Goal: Task Accomplishment & Management: Complete application form

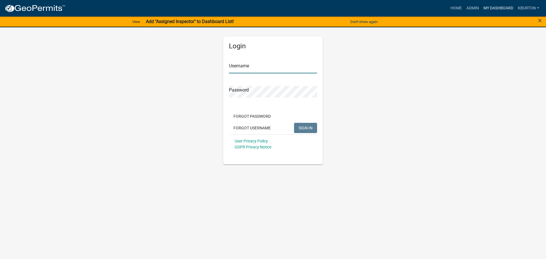
type input "kburton"
click at [497, 7] on link "My Dashboard" at bounding box center [498, 8] width 34 height 11
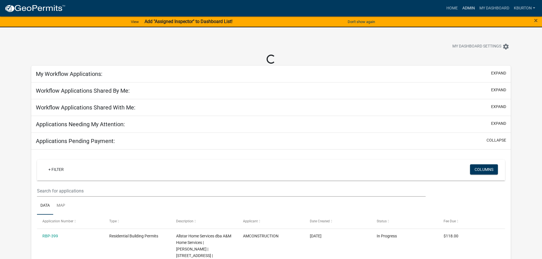
click at [470, 6] on link "Admin" at bounding box center [468, 8] width 17 height 11
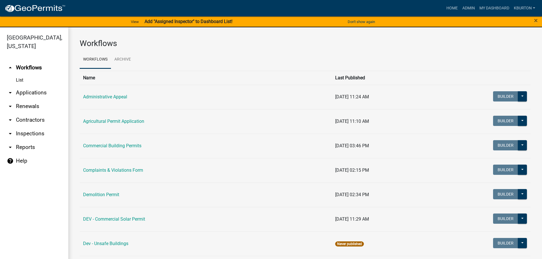
click at [34, 127] on link "arrow_drop_down Inspections" at bounding box center [34, 134] width 68 height 14
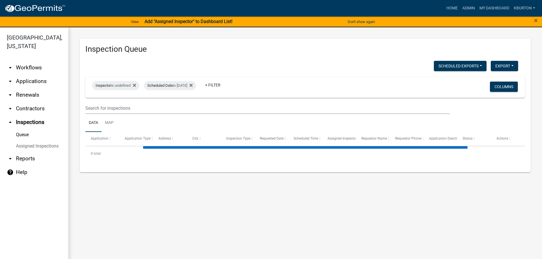
select select "1: 25"
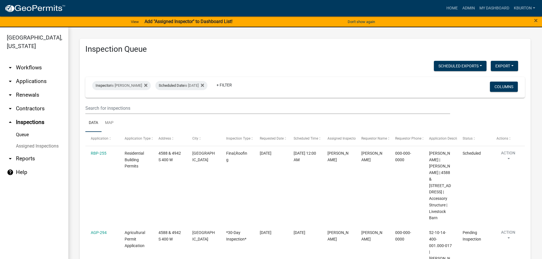
click at [38, 140] on link "Assigned Inspections" at bounding box center [34, 145] width 68 height 11
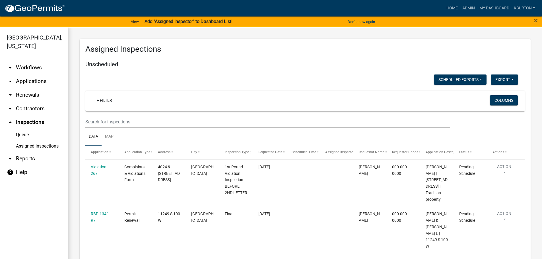
click at [27, 129] on link "Queue" at bounding box center [34, 134] width 68 height 11
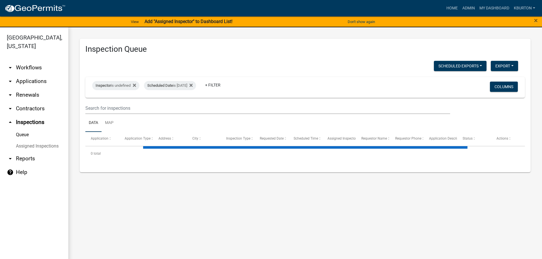
select select "1: 25"
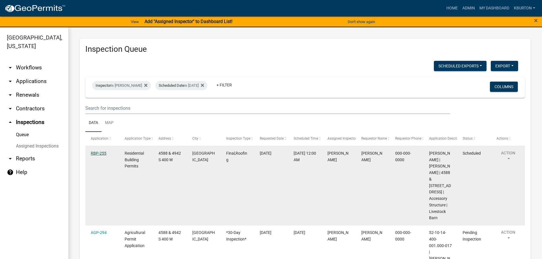
click at [103, 154] on link "RBP-255" at bounding box center [99, 153] width 16 height 5
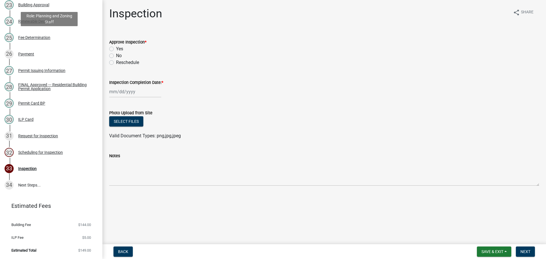
scroll to position [456, 0]
click at [59, 154] on div "Scheduling for Inspection" at bounding box center [40, 152] width 45 height 4
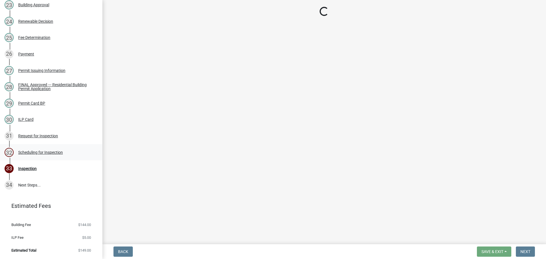
select select "25b75ae6-03c7-4280-9b34-fcf63005d5e5"
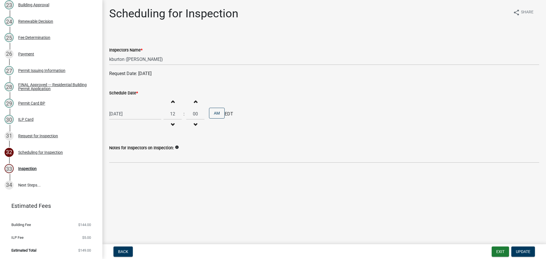
click at [114, 91] on label "Schedule Date *" at bounding box center [123, 93] width 29 height 4
click at [114, 108] on input "[DATE]" at bounding box center [135, 114] width 52 height 12
select select "8"
select select "2025"
click at [124, 172] on div "19" at bounding box center [123, 171] width 9 height 9
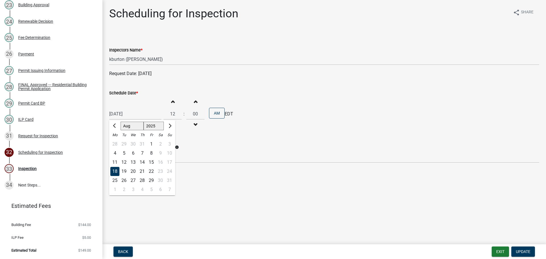
type input "[DATE]"
click at [520, 250] on span "Update" at bounding box center [523, 251] width 15 height 5
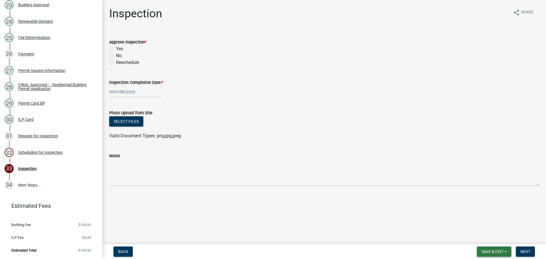
click at [496, 248] on button "Save & Exit" at bounding box center [494, 252] width 34 height 10
click at [494, 239] on button "Save & Exit" at bounding box center [488, 237] width 45 height 14
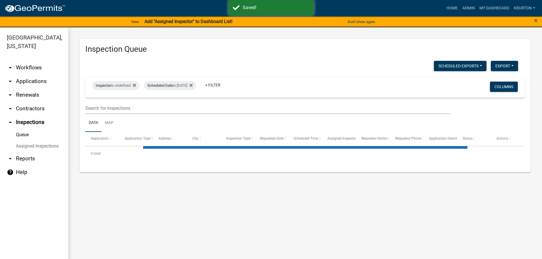
select select "1: 25"
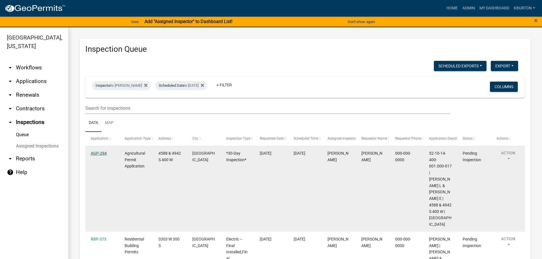
click at [95, 152] on link "AGP-294" at bounding box center [99, 153] width 16 height 5
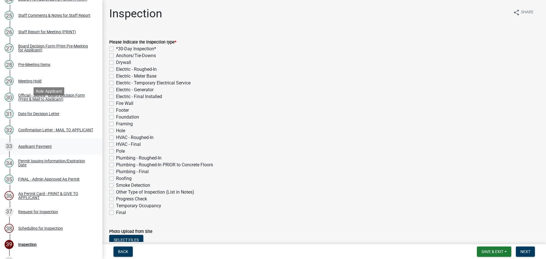
scroll to position [540, 0]
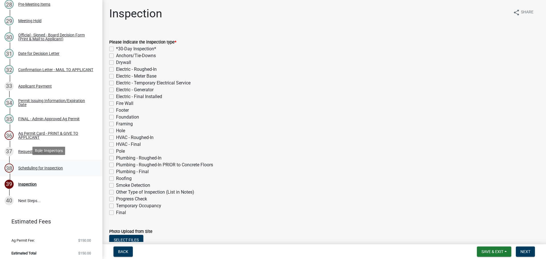
click at [53, 166] on div "Scheduling for Inspection" at bounding box center [40, 168] width 45 height 4
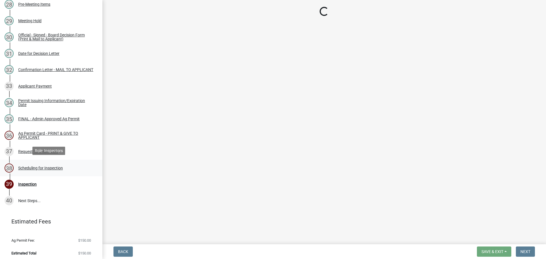
select select "25b75ae6-03c7-4280-9b34-fcf63005d5e5"
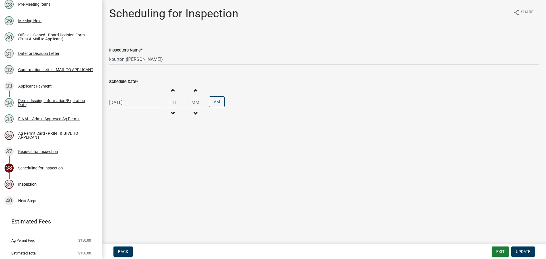
click at [128, 82] on label "Schedule Date *" at bounding box center [123, 82] width 29 height 4
click at [128, 97] on input "[DATE]" at bounding box center [135, 103] width 52 height 12
select select "8"
select select "2025"
click at [125, 159] on div "19" at bounding box center [123, 160] width 9 height 9
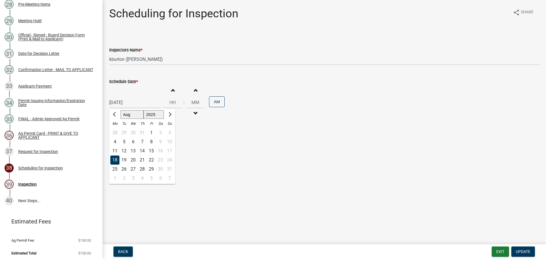
type input "[DATE]"
click at [527, 251] on span "Update" at bounding box center [523, 251] width 15 height 5
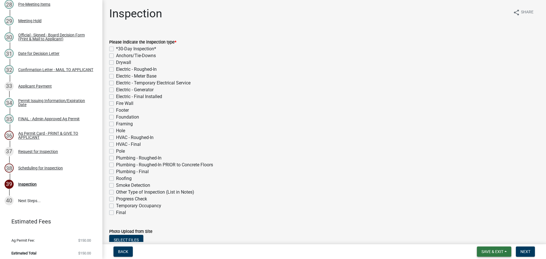
click at [504, 252] on button "Save & Exit" at bounding box center [494, 252] width 34 height 10
click at [497, 241] on button "Save & Exit" at bounding box center [488, 237] width 45 height 14
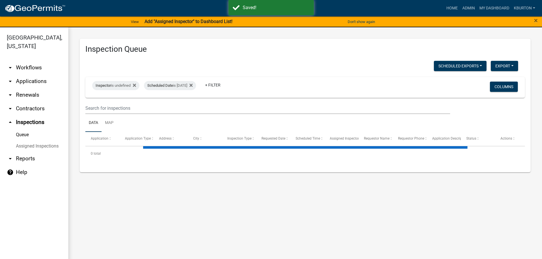
select select "1: 25"
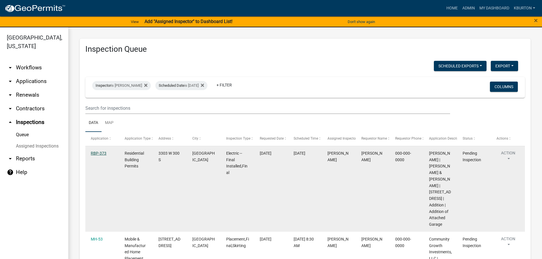
click at [102, 153] on link "RBP-373" at bounding box center [99, 153] width 16 height 5
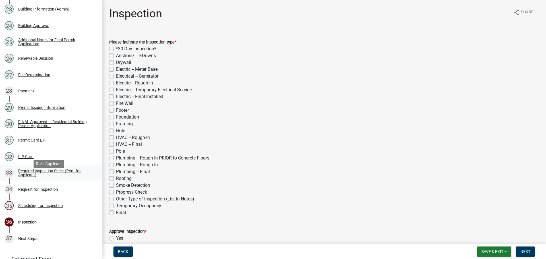
scroll to position [483, 0]
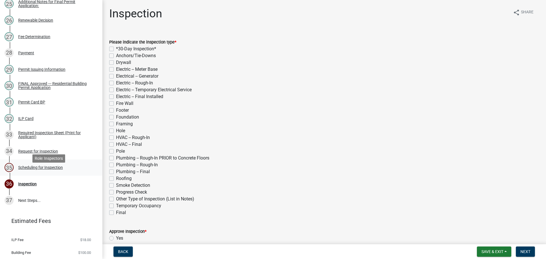
click at [57, 169] on div "Scheduling for Inspection" at bounding box center [40, 167] width 45 height 4
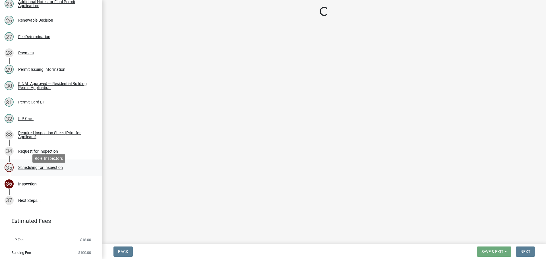
select select "25b75ae6-03c7-4280-9b34-fcf63005d5e5"
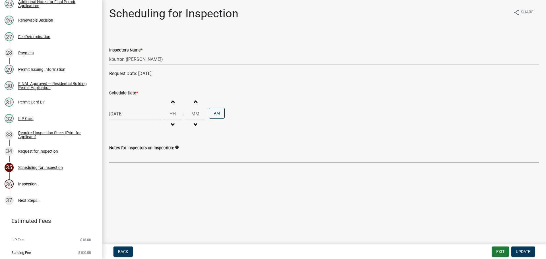
click at [128, 94] on label "Schedule Date *" at bounding box center [123, 93] width 29 height 4
click at [128, 108] on input "[DATE]" at bounding box center [135, 114] width 52 height 12
select select "8"
select select "2025"
click at [142, 171] on div "21" at bounding box center [142, 171] width 9 height 9
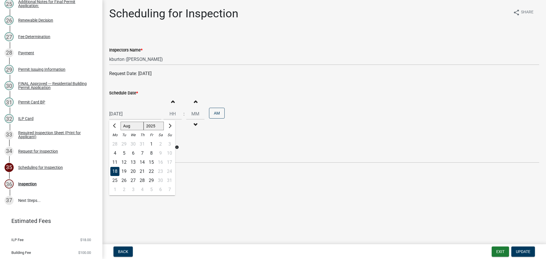
type input "[DATE]"
click at [528, 250] on span "Update" at bounding box center [523, 251] width 15 height 5
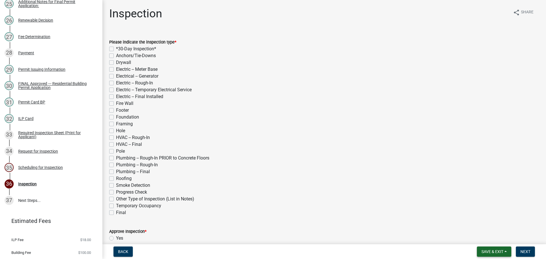
click at [498, 248] on button "Save & Exit" at bounding box center [494, 252] width 34 height 10
click at [490, 241] on button "Save & Exit" at bounding box center [488, 237] width 45 height 14
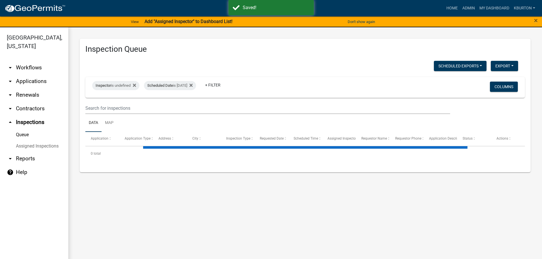
select select "1: 25"
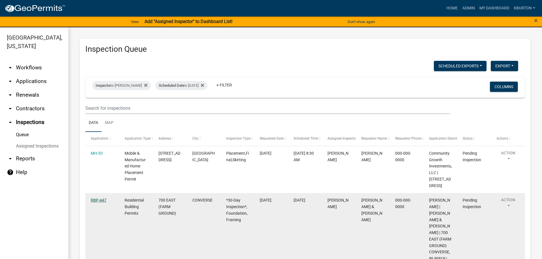
click at [100, 198] on link "RBP-447" at bounding box center [99, 200] width 16 height 5
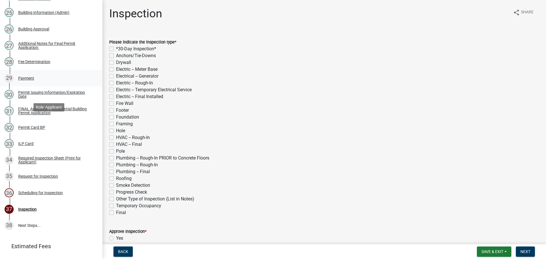
scroll to position [483, 0]
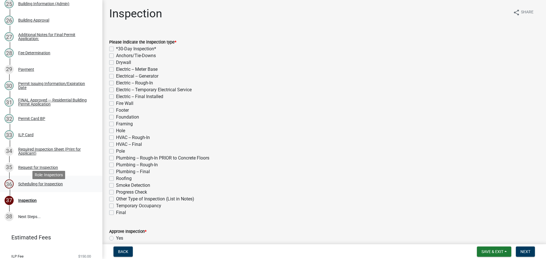
click at [36, 186] on div "Scheduling for Inspection" at bounding box center [40, 184] width 45 height 4
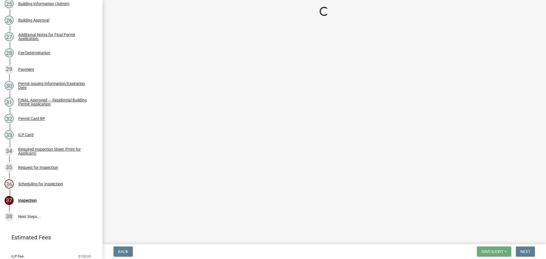
select select "25b75ae6-03c7-4280-9b34-fcf63005d5e5"
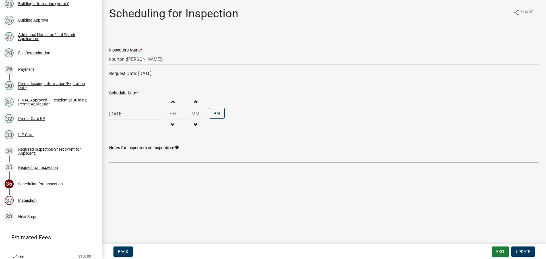
click at [130, 92] on label "Schedule Date *" at bounding box center [123, 93] width 29 height 4
click at [130, 108] on input "[DATE]" at bounding box center [135, 114] width 52 height 12
select select "8"
select select "2025"
click at [133, 171] on div "20" at bounding box center [133, 171] width 9 height 9
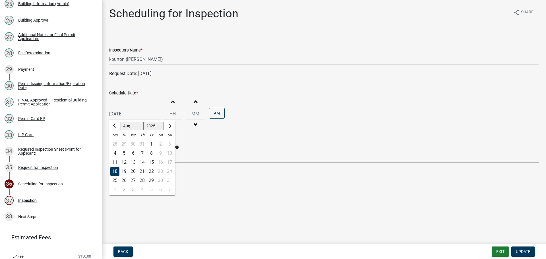
type input "[DATE]"
click at [524, 250] on span "Update" at bounding box center [523, 251] width 15 height 5
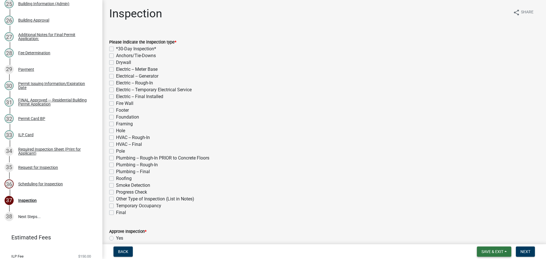
click at [495, 253] on span "Save & Exit" at bounding box center [492, 251] width 22 height 5
click at [489, 242] on button "Save & Exit" at bounding box center [488, 237] width 45 height 14
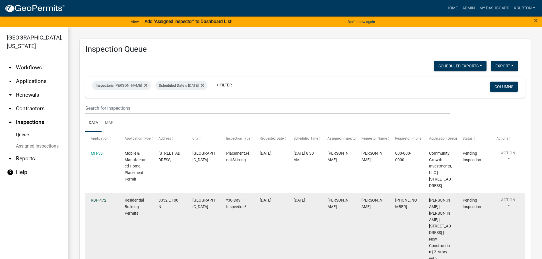
click at [100, 198] on link "RBP-472" at bounding box center [99, 200] width 16 height 5
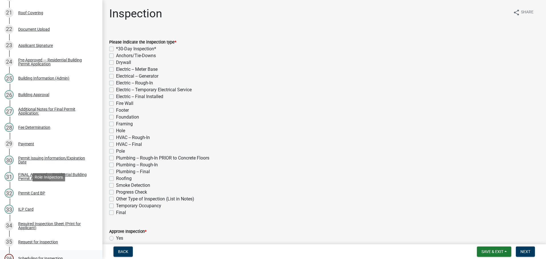
scroll to position [483, 0]
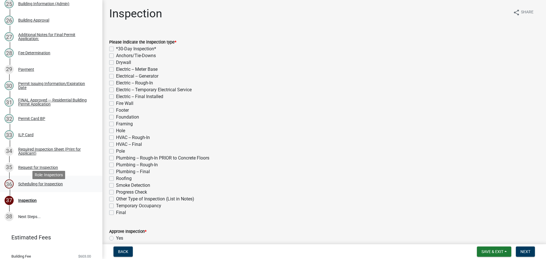
click at [49, 186] on div "Scheduling for Inspection" at bounding box center [40, 184] width 45 height 4
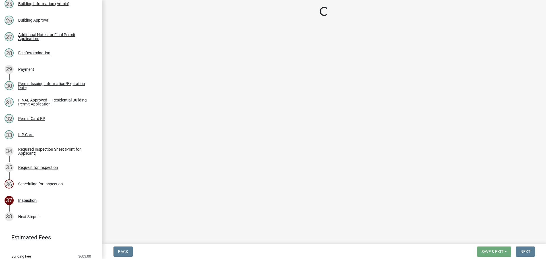
select select "25b75ae6-03c7-4280-9b34-fcf63005d5e5"
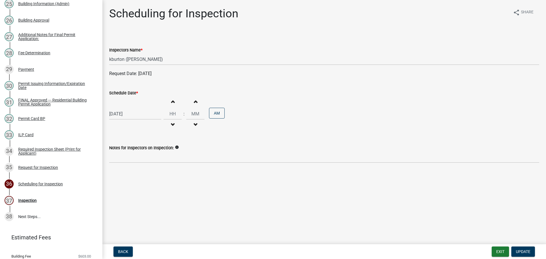
click at [120, 92] on label "Schedule Date *" at bounding box center [123, 93] width 29 height 4
click at [120, 108] on input "[DATE]" at bounding box center [135, 114] width 52 height 12
select select "8"
select select "2025"
click at [135, 191] on div "3" at bounding box center [133, 189] width 9 height 9
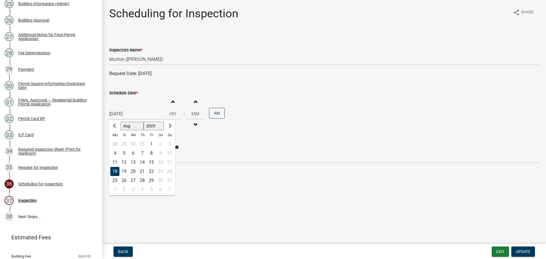
type input "[DATE]"
click at [520, 248] on button "Update" at bounding box center [523, 252] width 24 height 10
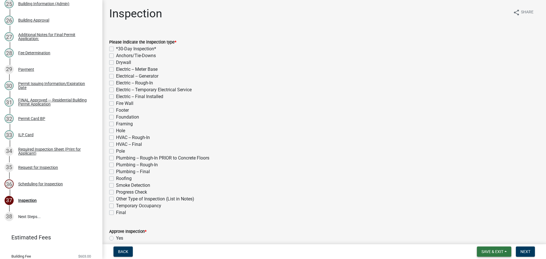
click at [500, 249] on button "Save & Exit" at bounding box center [494, 252] width 34 height 10
click at [496, 240] on button "Save & Exit" at bounding box center [488, 237] width 45 height 14
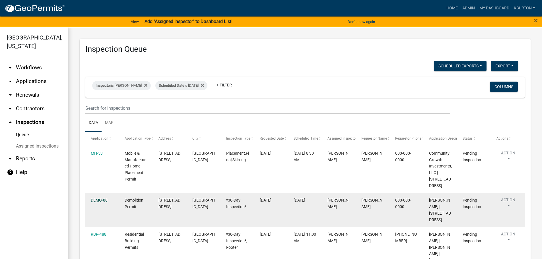
click at [102, 201] on link "DEMO-88" at bounding box center [99, 200] width 17 height 5
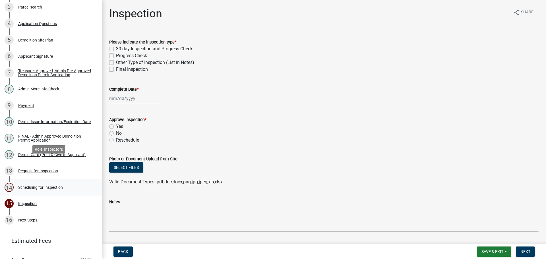
scroll to position [140, 0]
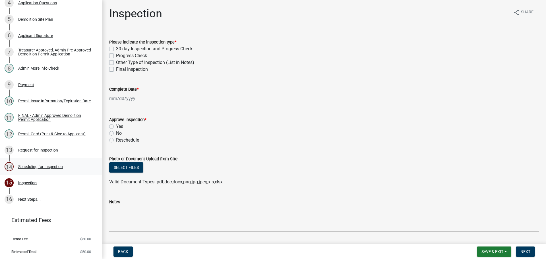
click at [60, 166] on div "Scheduling for Inspection" at bounding box center [40, 167] width 45 height 4
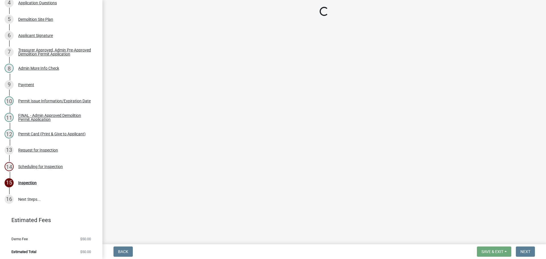
select select "25b75ae6-03c7-4280-9b34-fcf63005d5e5"
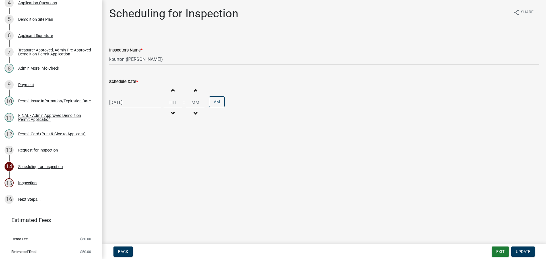
click at [117, 82] on label "Schedule Date *" at bounding box center [123, 82] width 29 height 4
click at [117, 97] on input "[DATE]" at bounding box center [135, 103] width 52 height 12
select select "8"
select select "2025"
click at [132, 178] on div "3" at bounding box center [133, 178] width 9 height 9
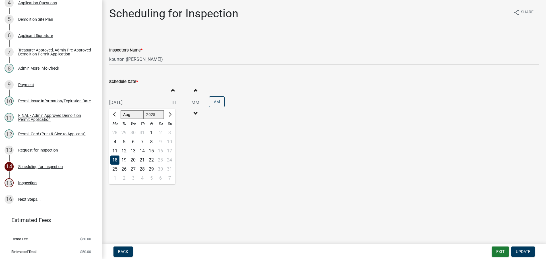
type input "[DATE]"
click at [527, 249] on span "Update" at bounding box center [523, 251] width 15 height 5
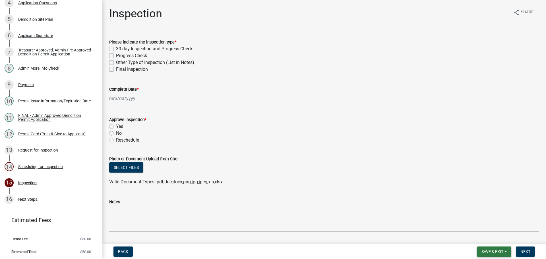
click at [502, 253] on span "Save & Exit" at bounding box center [492, 251] width 22 height 5
click at [499, 241] on button "Save & Exit" at bounding box center [488, 237] width 45 height 14
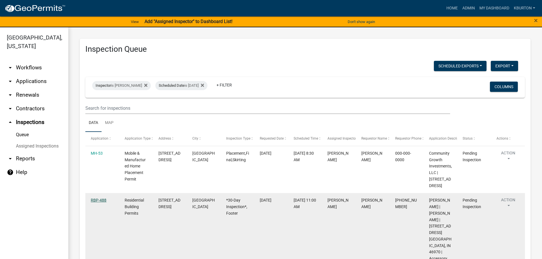
click at [103, 200] on link "RBP-488" at bounding box center [99, 200] width 16 height 5
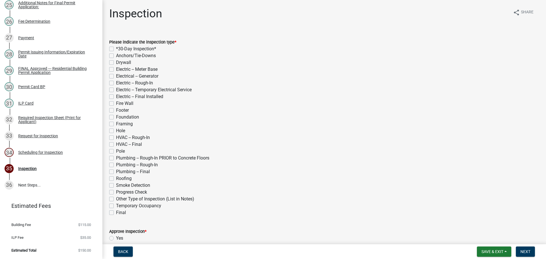
scroll to position [489, 0]
click at [56, 151] on div "Scheduling for Inspection" at bounding box center [40, 152] width 45 height 4
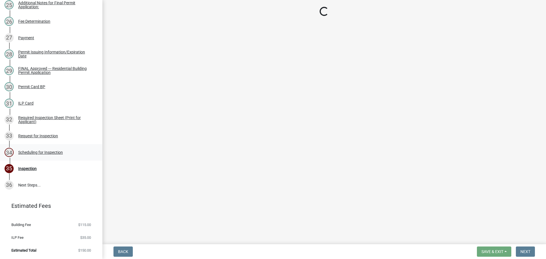
select select "25b75ae6-03c7-4280-9b34-fcf63005d5e5"
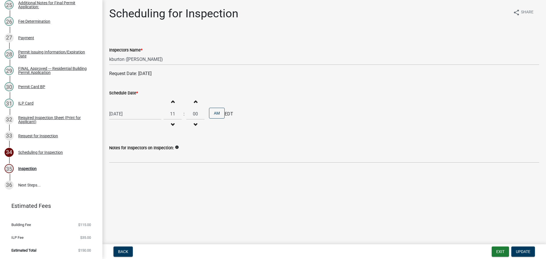
click at [127, 95] on label "Schedule Date *" at bounding box center [123, 93] width 29 height 4
click at [127, 108] on input "[DATE]" at bounding box center [135, 114] width 52 height 12
select select "8"
select select "2025"
click at [134, 171] on div "20" at bounding box center [133, 171] width 9 height 9
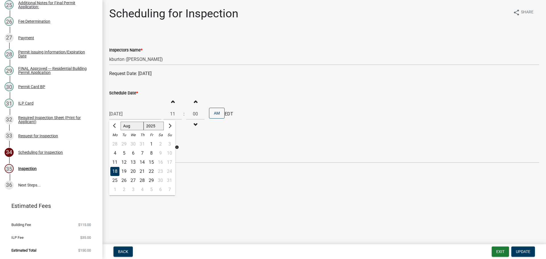
type input "[DATE]"
click at [529, 252] on span "Update" at bounding box center [523, 251] width 15 height 5
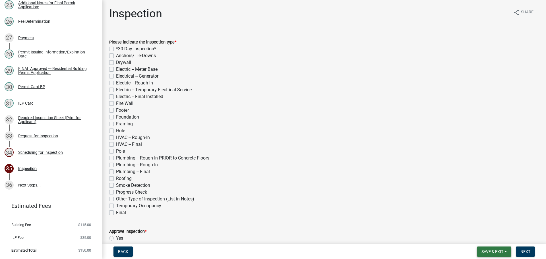
click at [492, 250] on span "Save & Exit" at bounding box center [492, 251] width 22 height 5
click at [492, 239] on button "Save & Exit" at bounding box center [488, 237] width 45 height 14
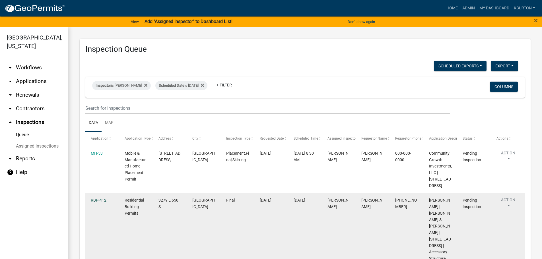
click at [105, 200] on link "RBP-412" at bounding box center [99, 200] width 16 height 5
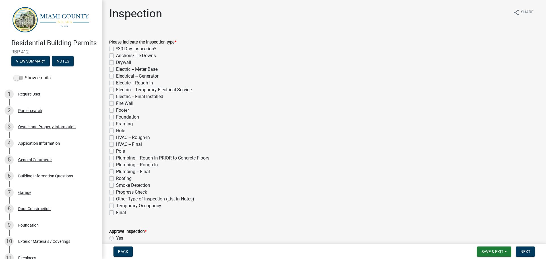
click at [116, 211] on label "Final" at bounding box center [121, 212] width 10 height 7
click at [116, 211] on input "Final" at bounding box center [118, 211] width 4 height 4
checkbox input "true"
checkbox input "false"
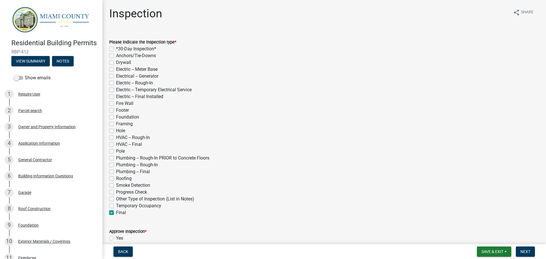
checkbox input "false"
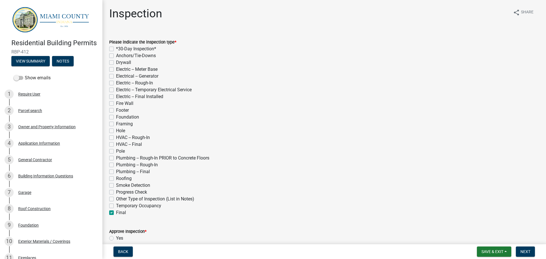
checkbox input "false"
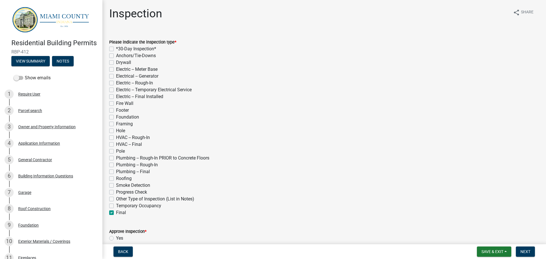
checkbox input "false"
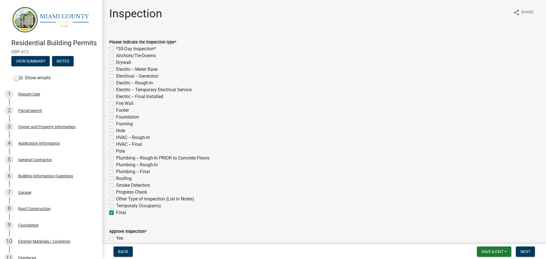
checkbox input "false"
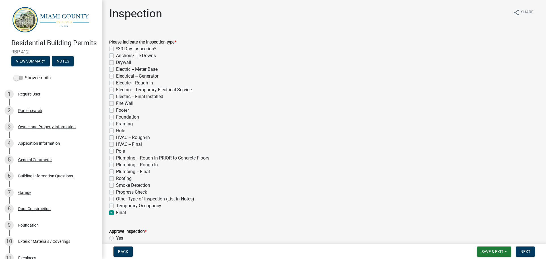
checkbox input "false"
checkbox input "true"
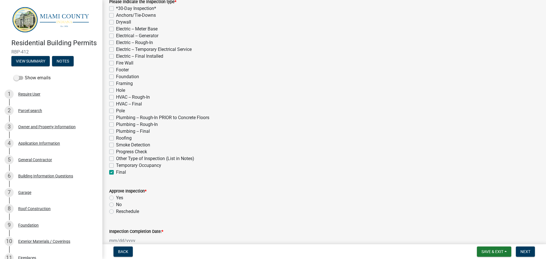
scroll to position [57, 0]
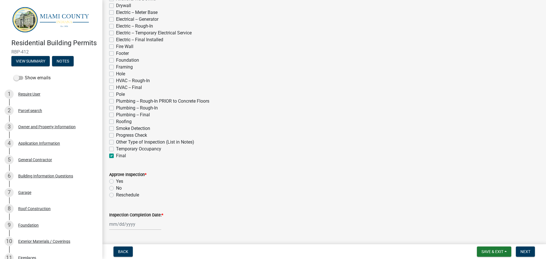
click at [114, 180] on div "Yes" at bounding box center [324, 181] width 430 height 7
click at [116, 180] on label "Yes" at bounding box center [119, 181] width 7 height 7
click at [116, 180] on input "Yes" at bounding box center [118, 180] width 4 height 4
radio input "true"
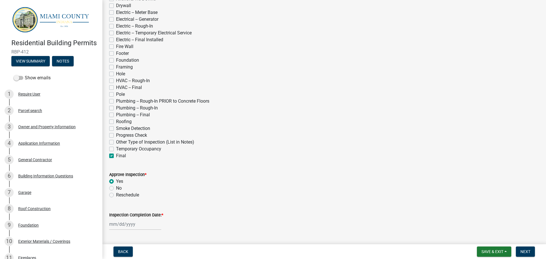
click at [143, 214] on label "Inspection Completion Date: *" at bounding box center [136, 215] width 54 height 4
click at [143, 218] on input "Inspection Completion Date: *" at bounding box center [135, 224] width 52 height 12
select select "8"
select select "2025"
click at [114, 193] on div "18" at bounding box center [114, 193] width 9 height 9
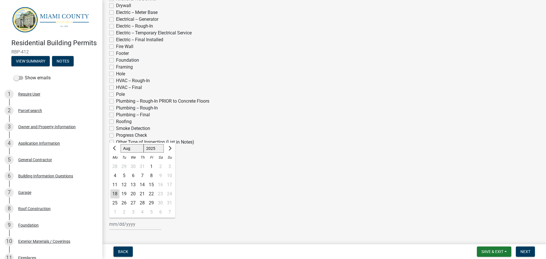
type input "[DATE]"
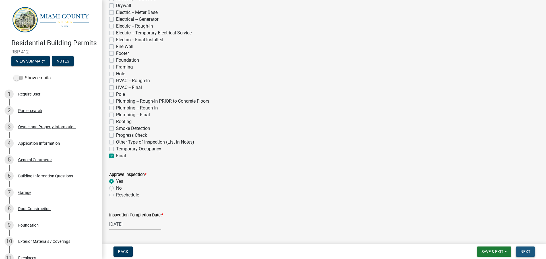
click at [523, 248] on button "Next" at bounding box center [525, 252] width 19 height 10
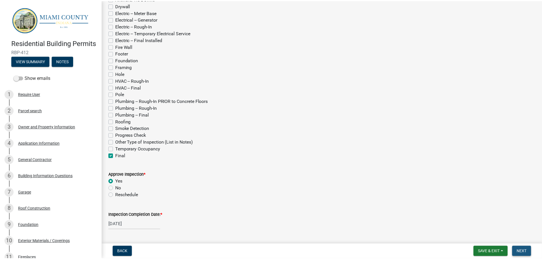
scroll to position [0, 0]
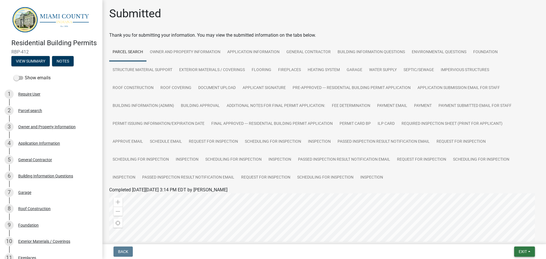
click at [521, 250] on span "Exit" at bounding box center [523, 251] width 8 height 5
click at [522, 242] on button "Save & Exit" at bounding box center [511, 237] width 45 height 14
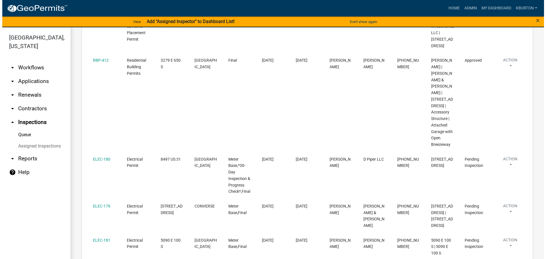
scroll to position [142, 0]
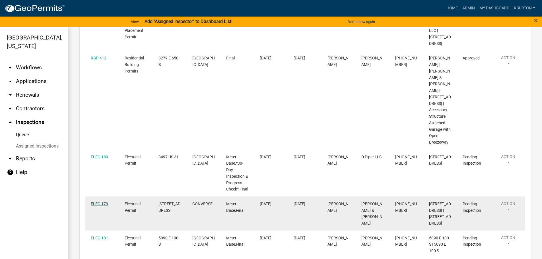
click at [104, 202] on link "ELEC-179" at bounding box center [99, 204] width 17 height 5
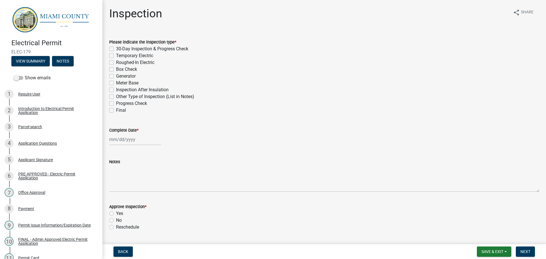
click at [116, 47] on label "30-Day Inspection & Progress Check" at bounding box center [152, 48] width 72 height 7
click at [116, 47] on input "30-Day Inspection & Progress Check" at bounding box center [118, 47] width 4 height 4
checkbox input "true"
checkbox input "false"
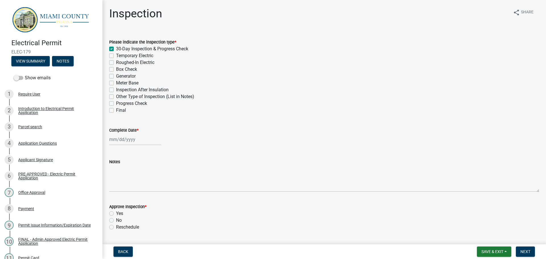
checkbox input "false"
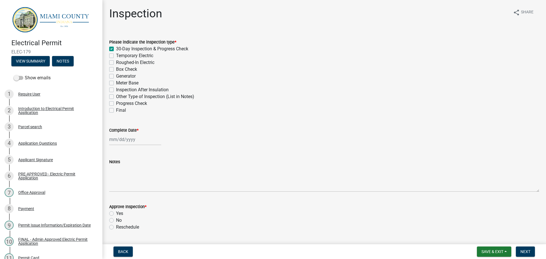
checkbox input "false"
drag, startPoint x: 112, startPoint y: 83, endPoint x: 111, endPoint y: 105, distance: 22.2
click at [116, 84] on label "Meter Base" at bounding box center [127, 83] width 22 height 7
click at [116, 83] on input "Meter Base" at bounding box center [118, 82] width 4 height 4
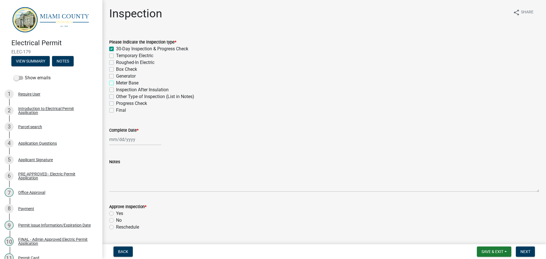
checkbox input "true"
checkbox input "false"
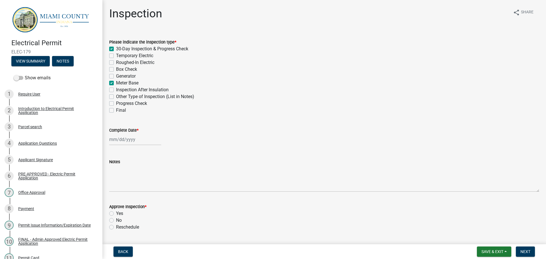
checkbox input "false"
checkbox input "true"
checkbox input "false"
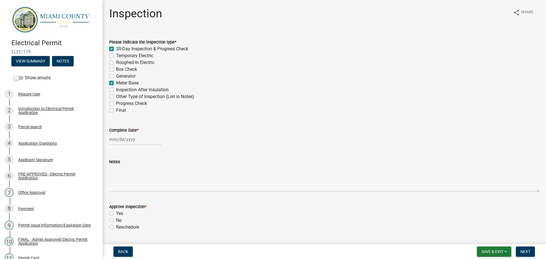
drag, startPoint x: 111, startPoint y: 109, endPoint x: 114, endPoint y: 112, distance: 4.8
click at [116, 111] on label "Final" at bounding box center [121, 110] width 10 height 7
click at [116, 111] on input "Final" at bounding box center [118, 109] width 4 height 4
checkbox input "true"
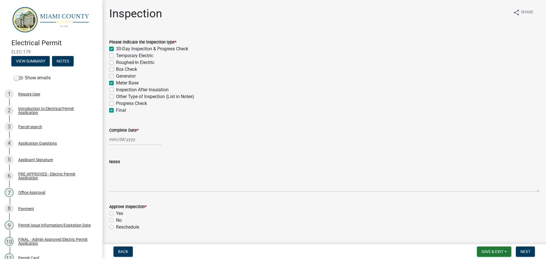
checkbox input "false"
checkbox input "true"
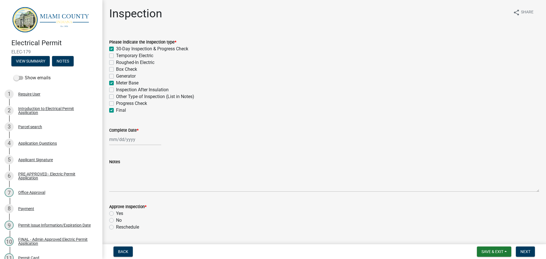
checkbox input "false"
checkbox input "true"
click at [118, 131] on label "Complete Date *" at bounding box center [123, 131] width 29 height 4
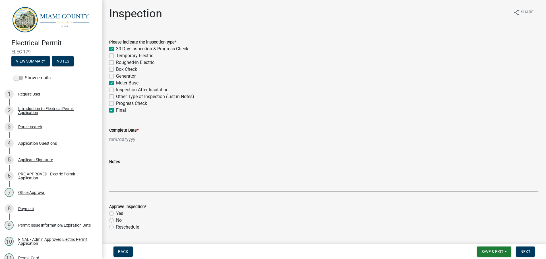
click at [118, 134] on input "Complete Date *" at bounding box center [135, 140] width 52 height 12
select select "8"
select select "2025"
click at [118, 198] on div "18" at bounding box center [114, 197] width 9 height 9
type input "[DATE]"
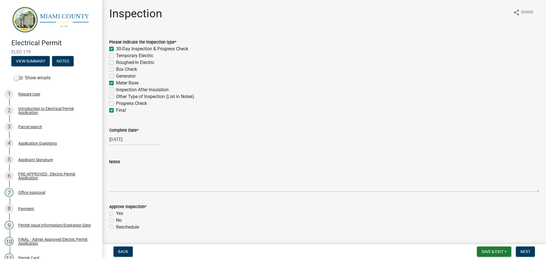
click at [116, 214] on label "Yes" at bounding box center [119, 213] width 7 height 7
click at [116, 214] on input "Yes" at bounding box center [118, 212] width 4 height 4
radio input "true"
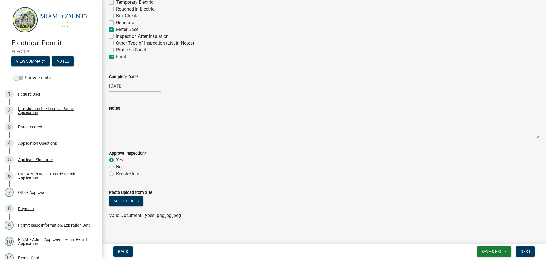
scroll to position [57, 0]
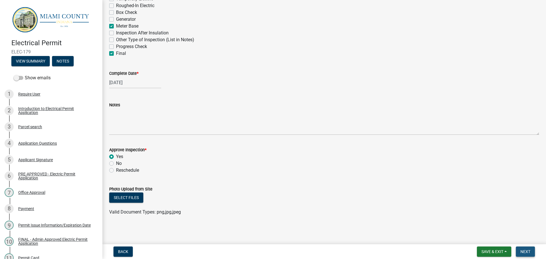
click at [525, 249] on span "Next" at bounding box center [525, 251] width 10 height 5
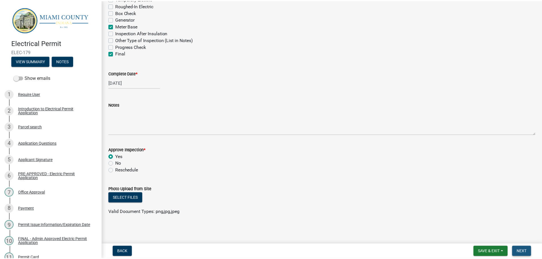
scroll to position [0, 0]
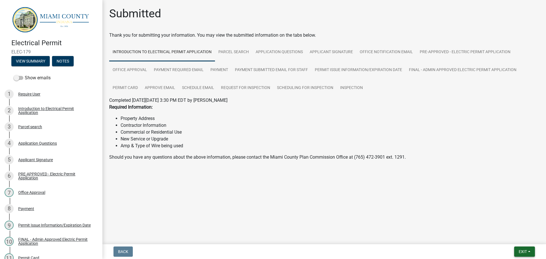
click at [523, 250] on span "Exit" at bounding box center [523, 251] width 8 height 5
click at [520, 240] on button "Save & Exit" at bounding box center [511, 237] width 45 height 14
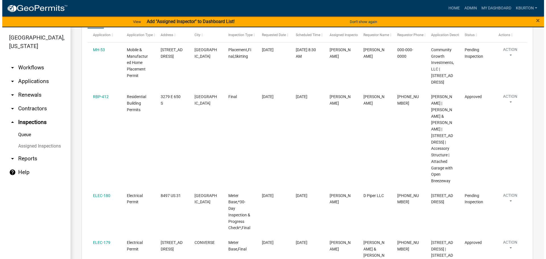
scroll to position [114, 0]
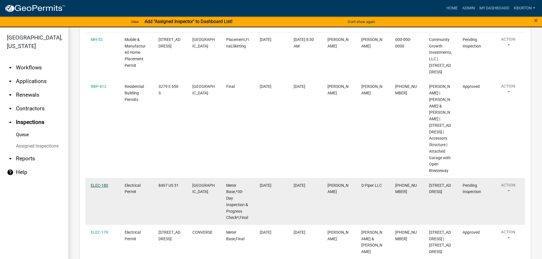
click at [102, 183] on link "ELEC-180" at bounding box center [99, 185] width 17 height 5
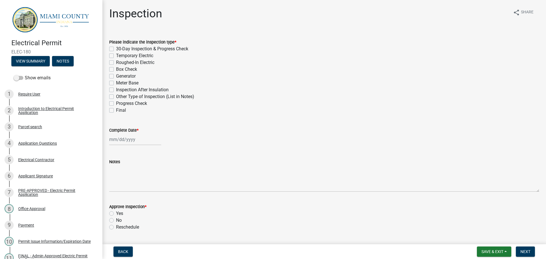
click at [116, 48] on label "30-Day Inspection & Progress Check" at bounding box center [152, 48] width 72 height 7
click at [116, 48] on input "30-Day Inspection & Progress Check" at bounding box center [118, 47] width 4 height 4
checkbox input "true"
checkbox input "false"
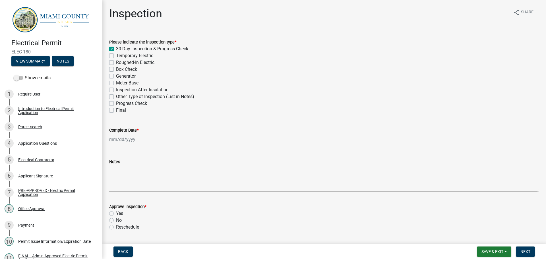
checkbox input "false"
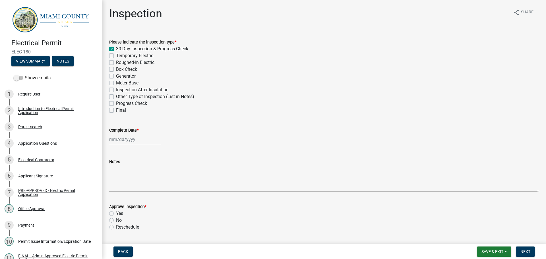
checkbox input "false"
click at [116, 82] on label "Meter Base" at bounding box center [127, 83] width 22 height 7
click at [116, 82] on input "Meter Base" at bounding box center [118, 82] width 4 height 4
checkbox input "true"
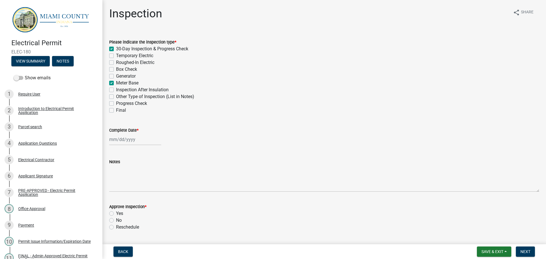
checkbox input "true"
checkbox input "false"
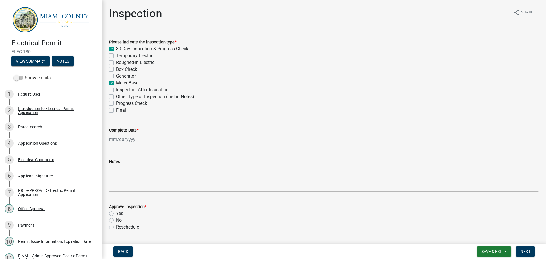
checkbox input "true"
checkbox input "false"
click at [116, 110] on label "Final" at bounding box center [121, 110] width 10 height 7
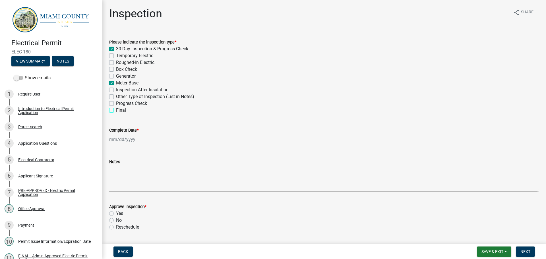
click at [116, 110] on input "Final" at bounding box center [118, 109] width 4 height 4
checkbox input "true"
checkbox input "false"
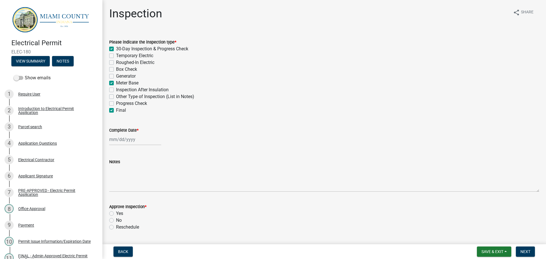
checkbox input "false"
checkbox input "true"
checkbox input "false"
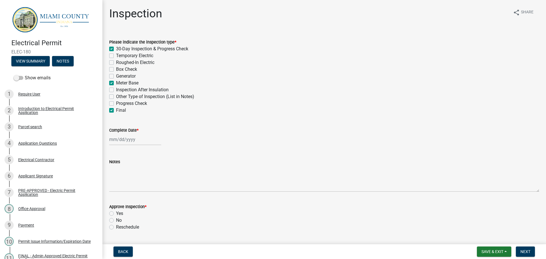
checkbox input "false"
checkbox input "true"
click at [118, 129] on label "Complete Date *" at bounding box center [123, 131] width 29 height 4
click at [118, 134] on input "Complete Date *" at bounding box center [135, 140] width 52 height 12
select select "8"
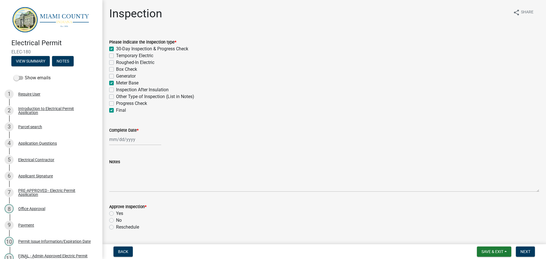
select select "2025"
click at [115, 196] on div "18" at bounding box center [114, 197] width 9 height 9
type input "[DATE]"
click at [116, 213] on label "Yes" at bounding box center [119, 213] width 7 height 7
click at [116, 213] on input "Yes" at bounding box center [118, 212] width 4 height 4
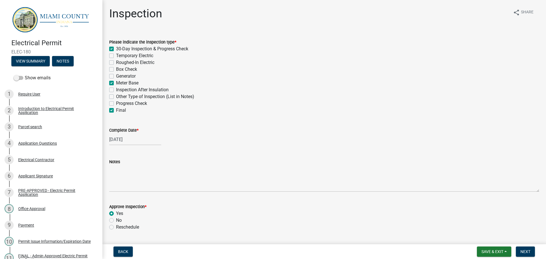
radio input "true"
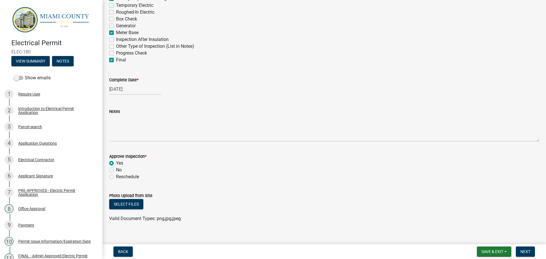
scroll to position [57, 0]
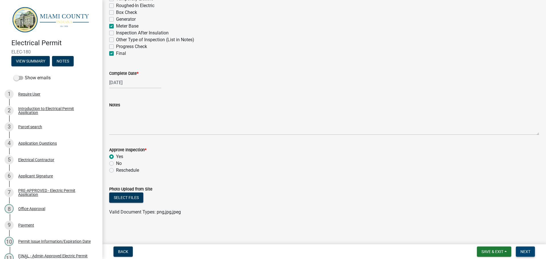
click at [527, 247] on button "Next" at bounding box center [525, 252] width 19 height 10
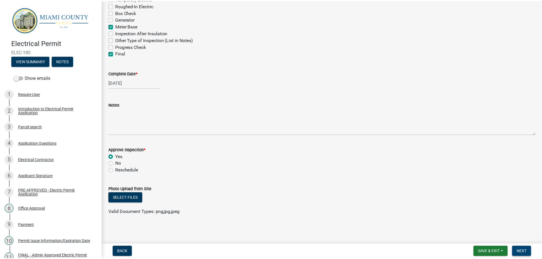
scroll to position [0, 0]
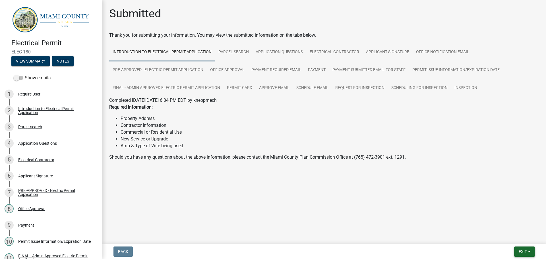
click at [524, 251] on span "Exit" at bounding box center [523, 251] width 8 height 5
click at [515, 240] on button "Save & Exit" at bounding box center [511, 237] width 45 height 14
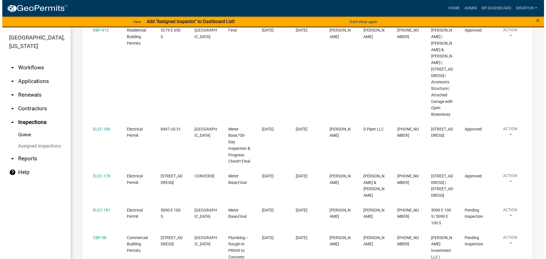
scroll to position [171, 0]
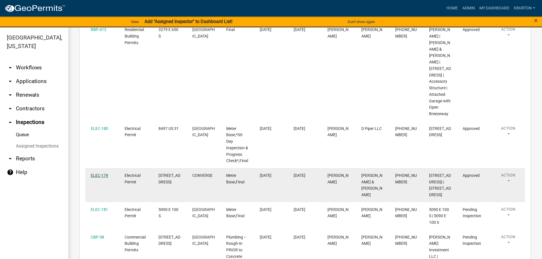
click at [102, 173] on link "ELEC-179" at bounding box center [99, 175] width 17 height 5
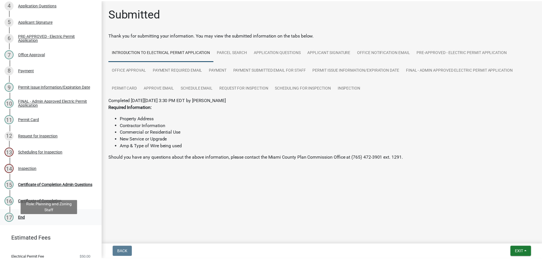
scroll to position [129, 0]
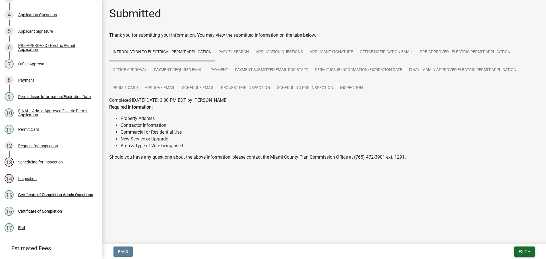
click at [527, 251] on button "Exit" at bounding box center [524, 252] width 21 height 10
click at [516, 240] on button "Save & Exit" at bounding box center [511, 237] width 45 height 14
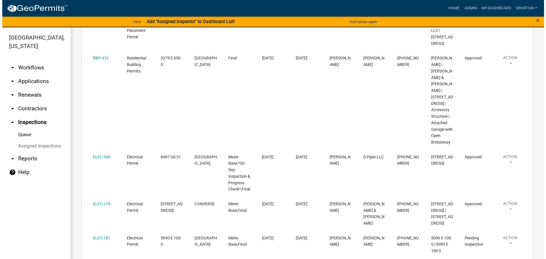
scroll to position [171, 0]
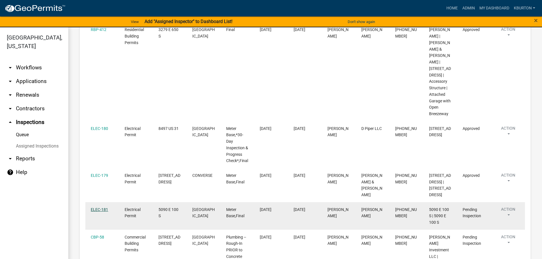
click at [102, 207] on link "ELEC-181" at bounding box center [99, 209] width 17 height 5
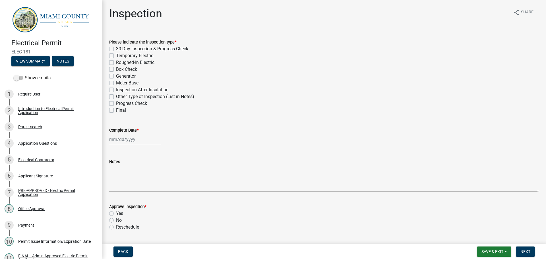
click at [116, 83] on label "Meter Base" at bounding box center [127, 83] width 22 height 7
click at [116, 83] on input "Meter Base" at bounding box center [118, 82] width 4 height 4
checkbox input "true"
checkbox input "false"
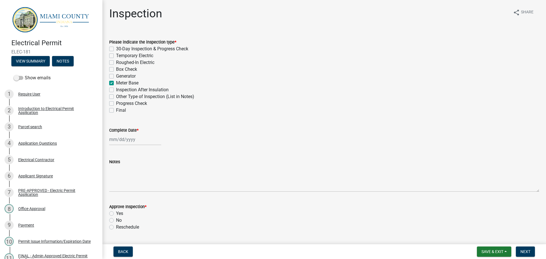
checkbox input "false"
checkbox input "true"
checkbox input "false"
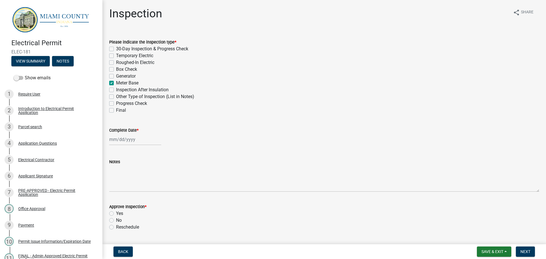
checkbox input "false"
click at [116, 110] on label "Final" at bounding box center [121, 110] width 10 height 7
click at [116, 110] on input "Final" at bounding box center [118, 109] width 4 height 4
checkbox input "true"
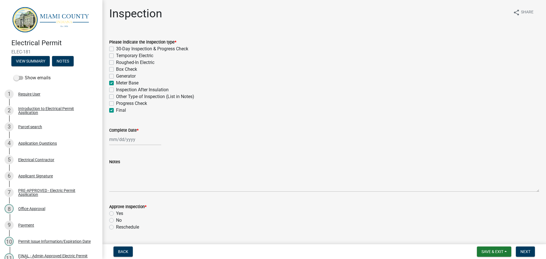
checkbox input "false"
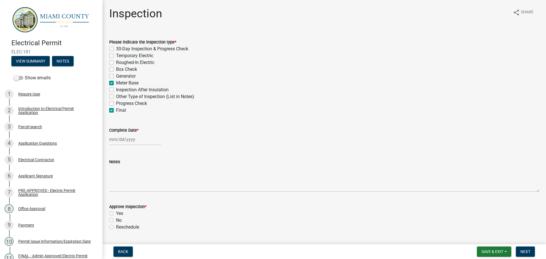
checkbox input "true"
checkbox input "false"
checkbox input "true"
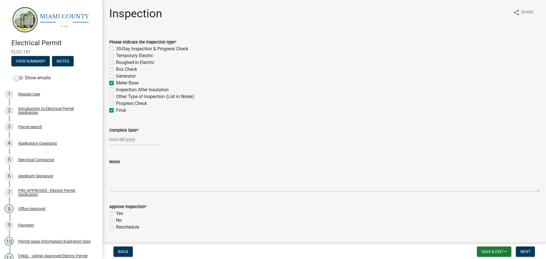
click at [114, 129] on label "Complete Date *" at bounding box center [123, 131] width 29 height 4
click at [114, 134] on input "Complete Date *" at bounding box center [135, 140] width 52 height 12
select select "8"
select select "2025"
click at [114, 194] on div "18" at bounding box center [114, 197] width 9 height 9
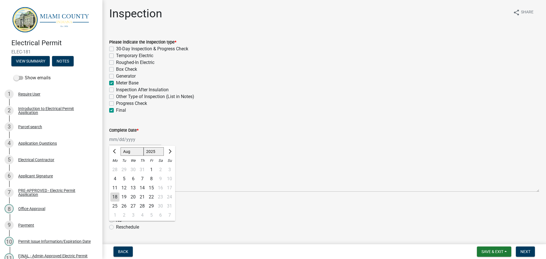
type input "[DATE]"
click at [116, 213] on label "Yes" at bounding box center [119, 213] width 7 height 7
click at [116, 213] on input "Yes" at bounding box center [118, 212] width 4 height 4
radio input "true"
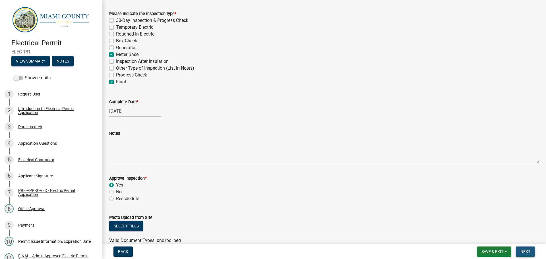
click at [522, 251] on span "Next" at bounding box center [525, 251] width 10 height 5
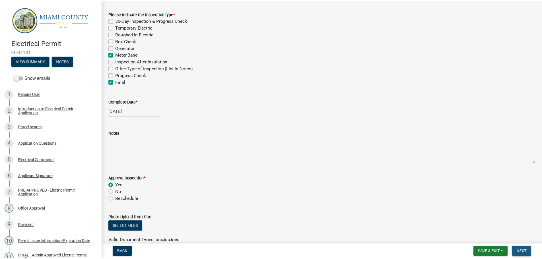
scroll to position [0, 0]
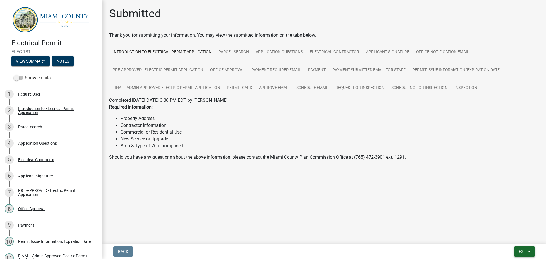
click at [523, 254] on span "Exit" at bounding box center [523, 251] width 8 height 5
click at [517, 240] on button "Save & Exit" at bounding box center [511, 237] width 45 height 14
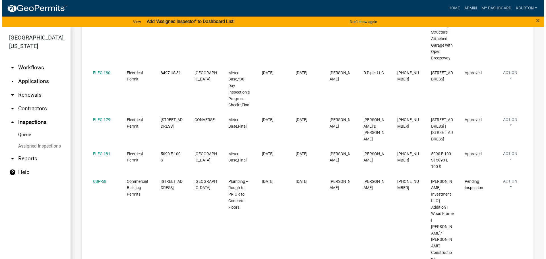
scroll to position [227, 0]
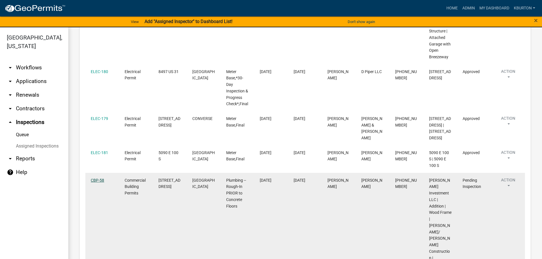
click at [98, 178] on link "CBP-58" at bounding box center [97, 180] width 13 height 5
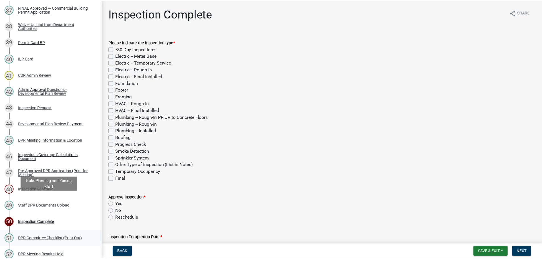
scroll to position [682, 0]
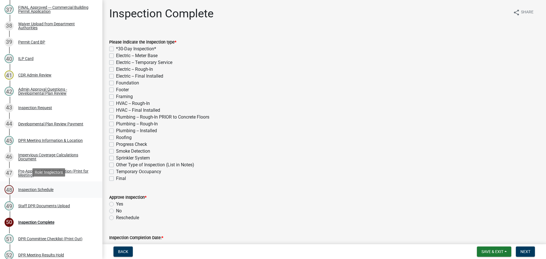
click at [47, 188] on div "Inspection Schedule" at bounding box center [35, 190] width 35 height 4
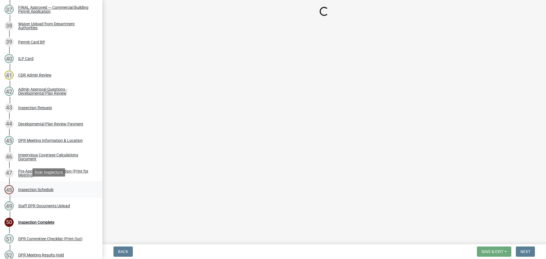
select select "25b75ae6-03c7-4280-9b34-fcf63005d5e5"
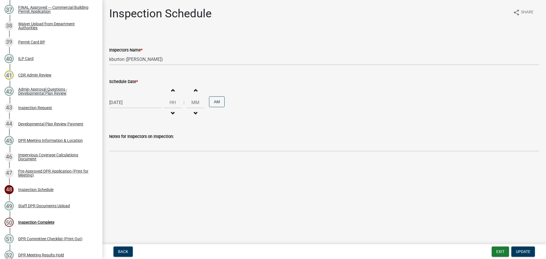
click at [126, 80] on label "Schedule Date *" at bounding box center [123, 82] width 29 height 4
click at [126, 97] on input "[DATE]" at bounding box center [135, 103] width 52 height 12
select select "8"
select select "2025"
click at [124, 160] on div "19" at bounding box center [123, 160] width 9 height 9
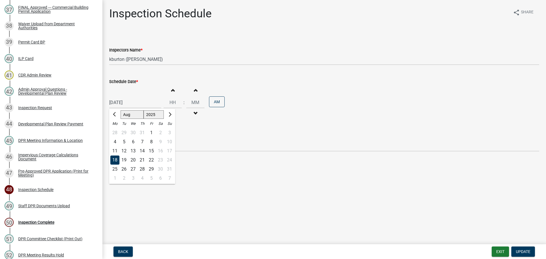
type input "[DATE]"
click at [518, 249] on span "Update" at bounding box center [523, 251] width 15 height 5
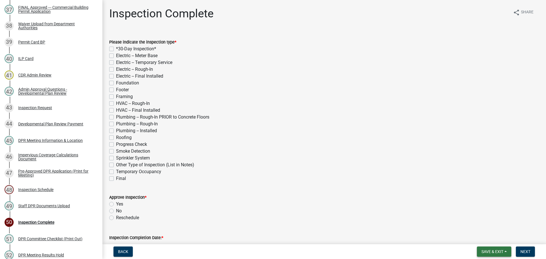
click at [491, 251] on span "Save & Exit" at bounding box center [492, 251] width 22 height 5
click at [489, 236] on button "Save & Exit" at bounding box center [488, 237] width 45 height 14
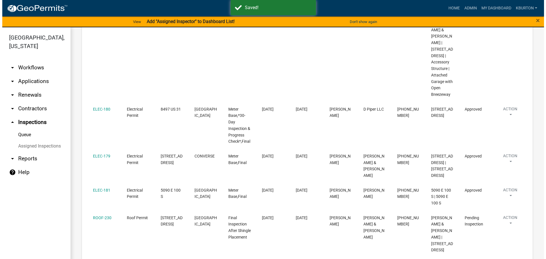
scroll to position [208, 0]
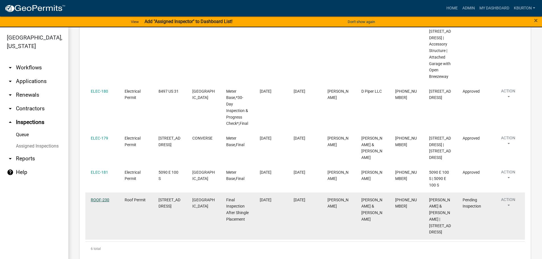
click at [104, 198] on link "ROOF-230" at bounding box center [100, 200] width 18 height 5
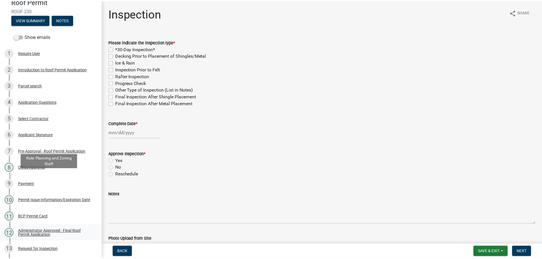
scroll to position [140, 0]
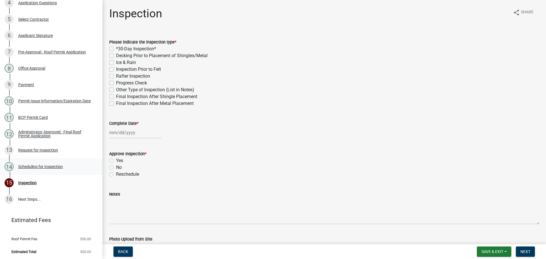
click at [53, 165] on div "Scheduling for Inspection" at bounding box center [40, 167] width 45 height 4
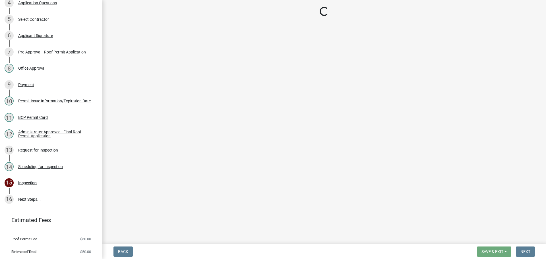
select select "25b75ae6-03c7-4280-9b34-fcf63005d5e5"
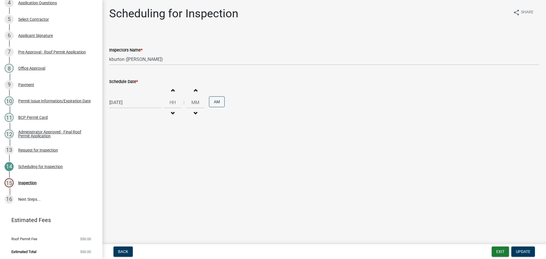
click at [118, 82] on label "Schedule Date *" at bounding box center [123, 82] width 29 height 4
click at [118, 97] on input "[DATE]" at bounding box center [135, 103] width 52 height 12
select select "8"
select select "2025"
click at [143, 159] on div "21" at bounding box center [142, 160] width 9 height 9
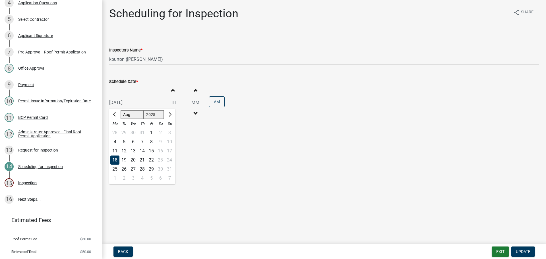
type input "[DATE]"
click at [525, 250] on span "Update" at bounding box center [523, 251] width 15 height 5
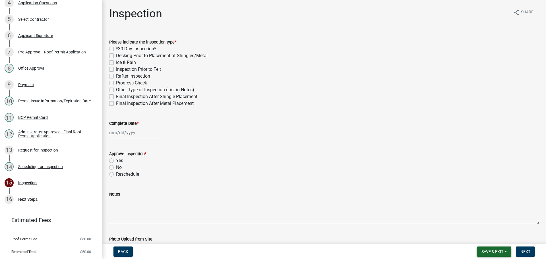
click at [501, 250] on span "Save & Exit" at bounding box center [492, 251] width 22 height 5
click at [492, 241] on button "Save & Exit" at bounding box center [488, 237] width 45 height 14
